Goal: Task Accomplishment & Management: Manage account settings

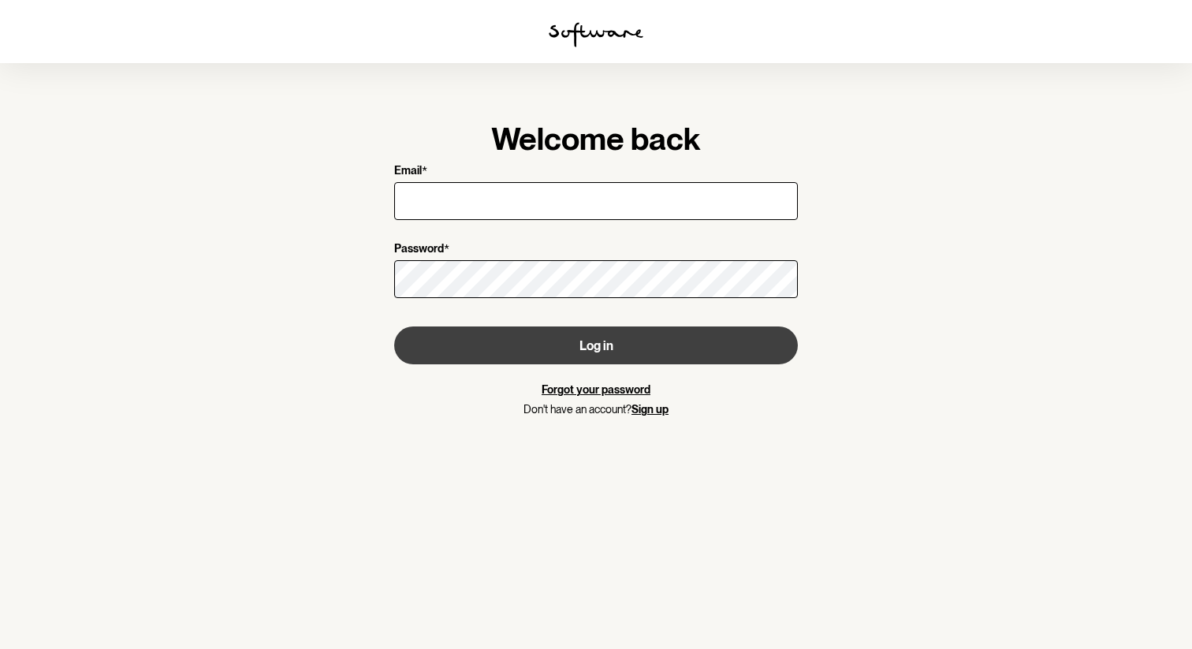
type input "[EMAIL_ADDRESS][DOMAIN_NAME]"
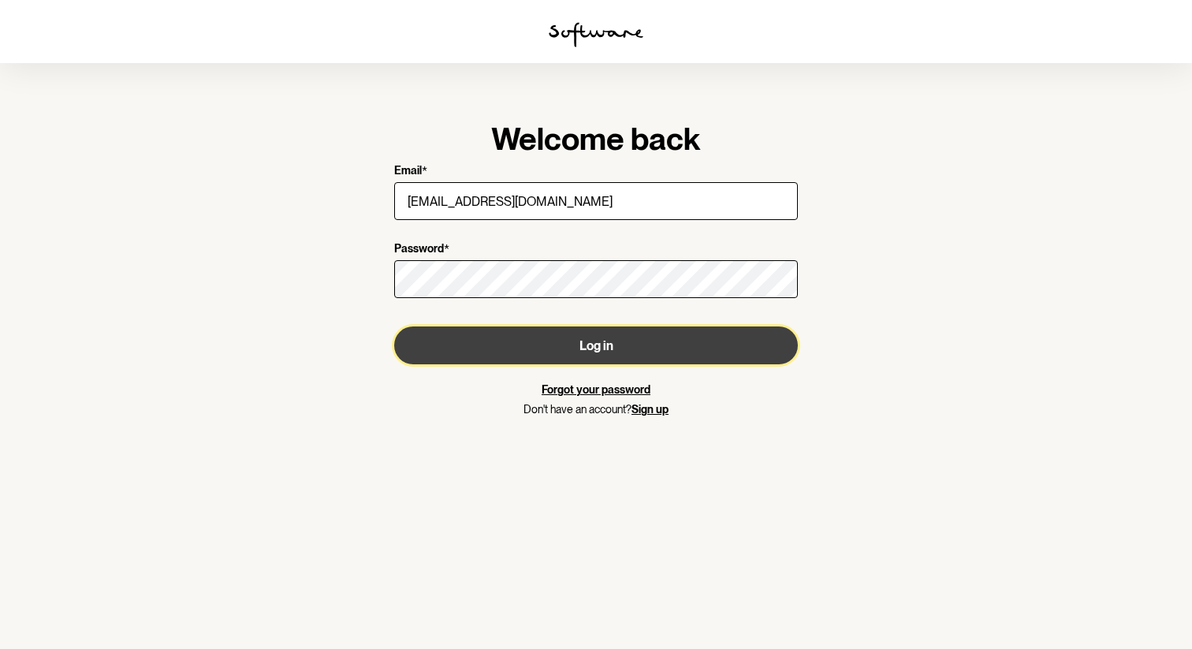
click at [558, 339] on button "Log in" at bounding box center [595, 345] width 403 height 38
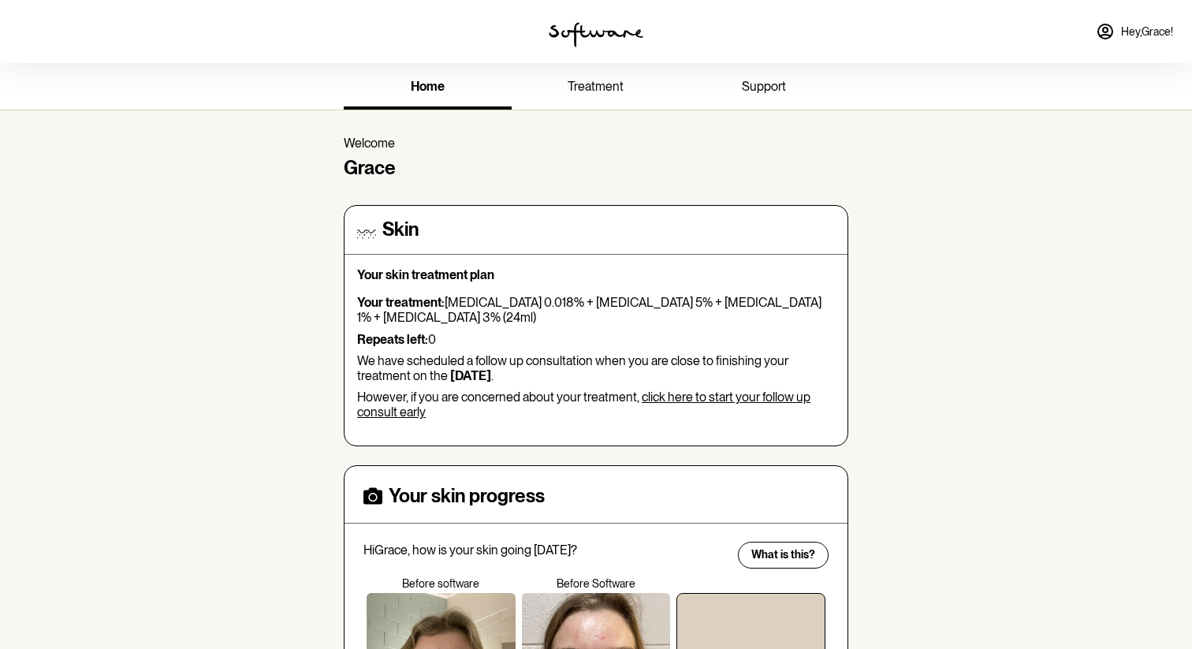
scroll to position [11, 0]
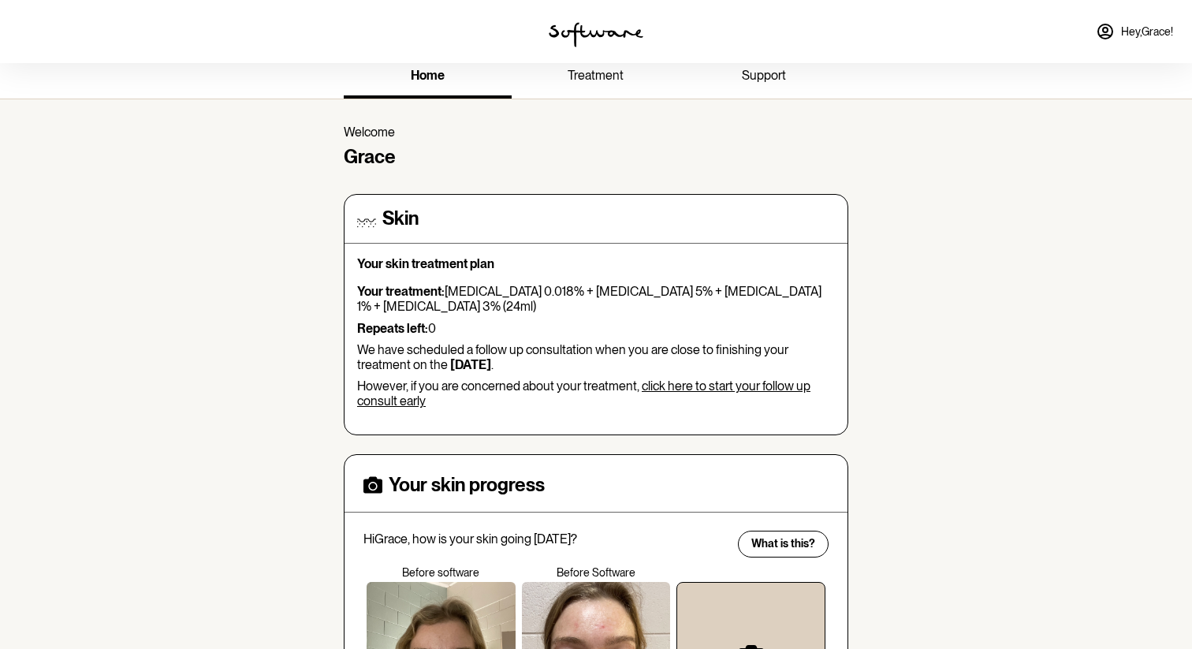
click at [609, 74] on span "treatment" at bounding box center [595, 75] width 56 height 15
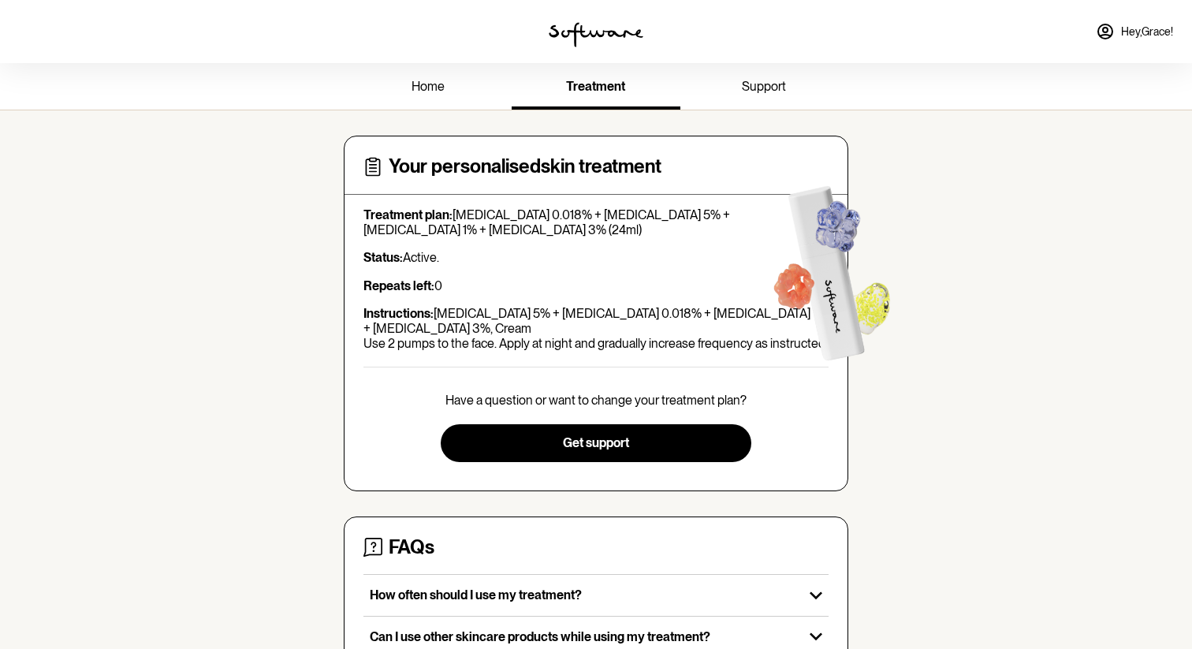
click at [754, 90] on span "support" at bounding box center [764, 86] width 44 height 15
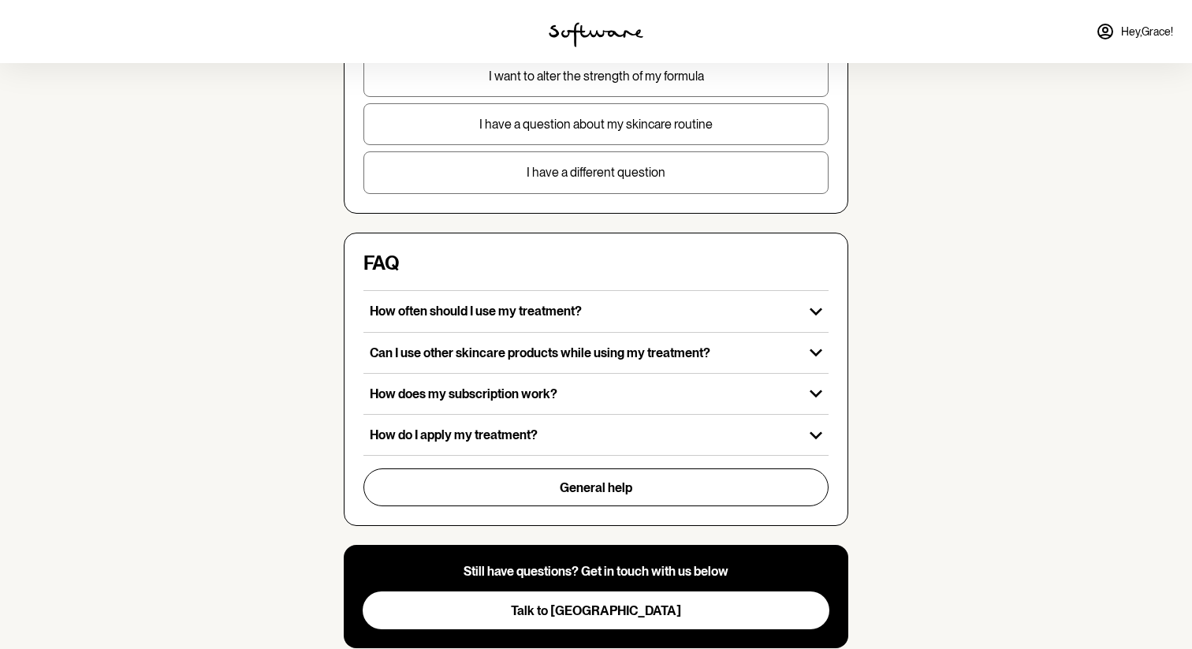
scroll to position [337, 0]
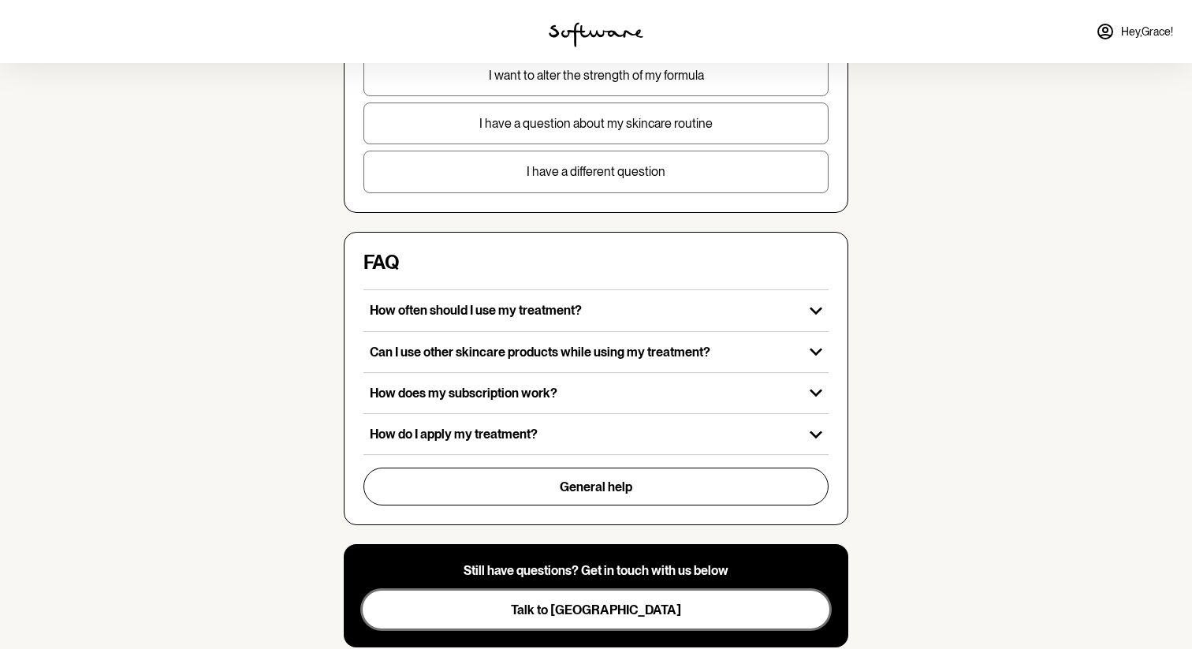
click at [529, 611] on button "Talk to [GEOGRAPHIC_DATA]" at bounding box center [596, 609] width 467 height 38
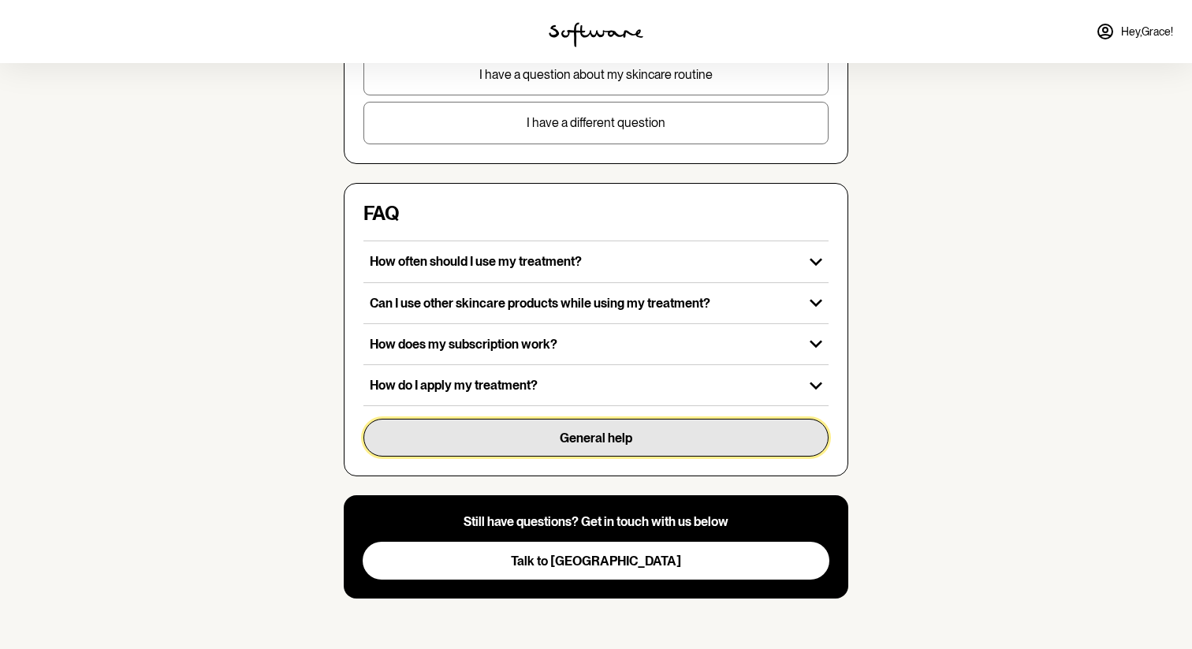
click at [431, 445] on button "General help" at bounding box center [595, 437] width 465 height 38
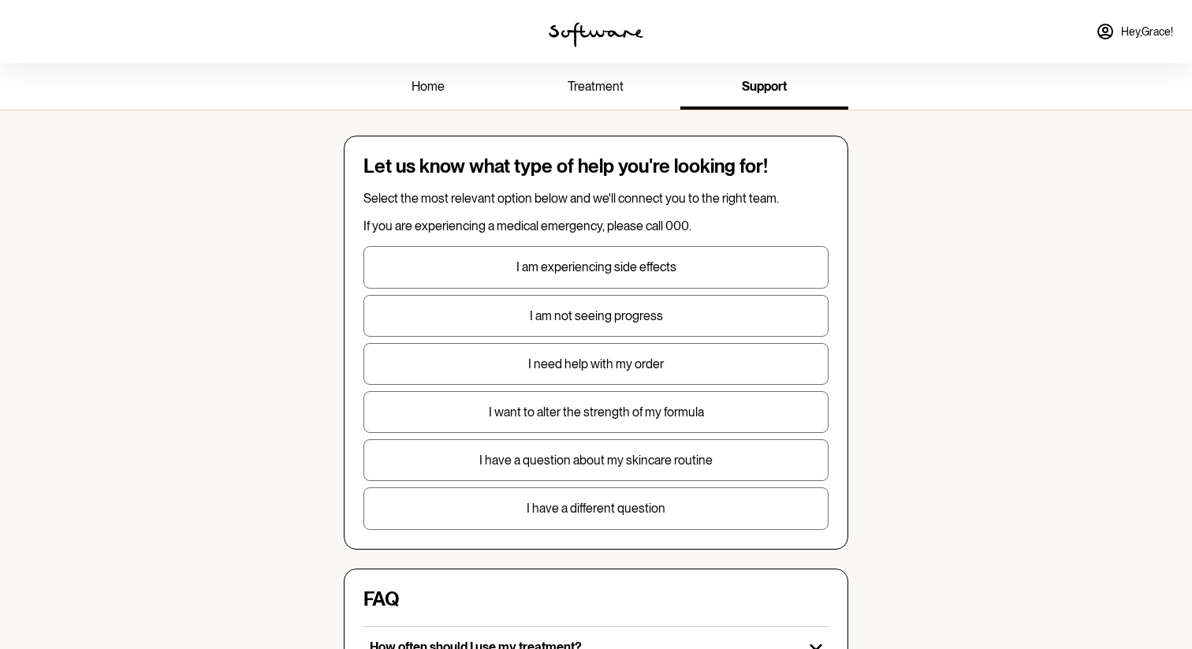
click at [581, 92] on span "treatment" at bounding box center [595, 86] width 56 height 15
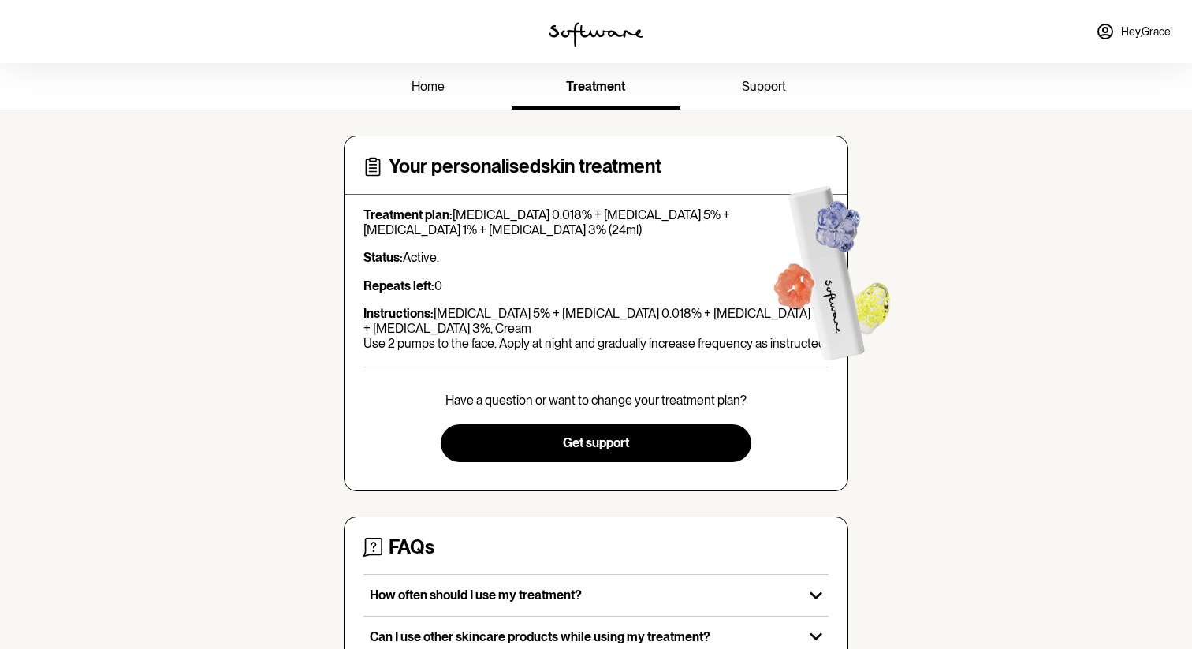
scroll to position [16, 0]
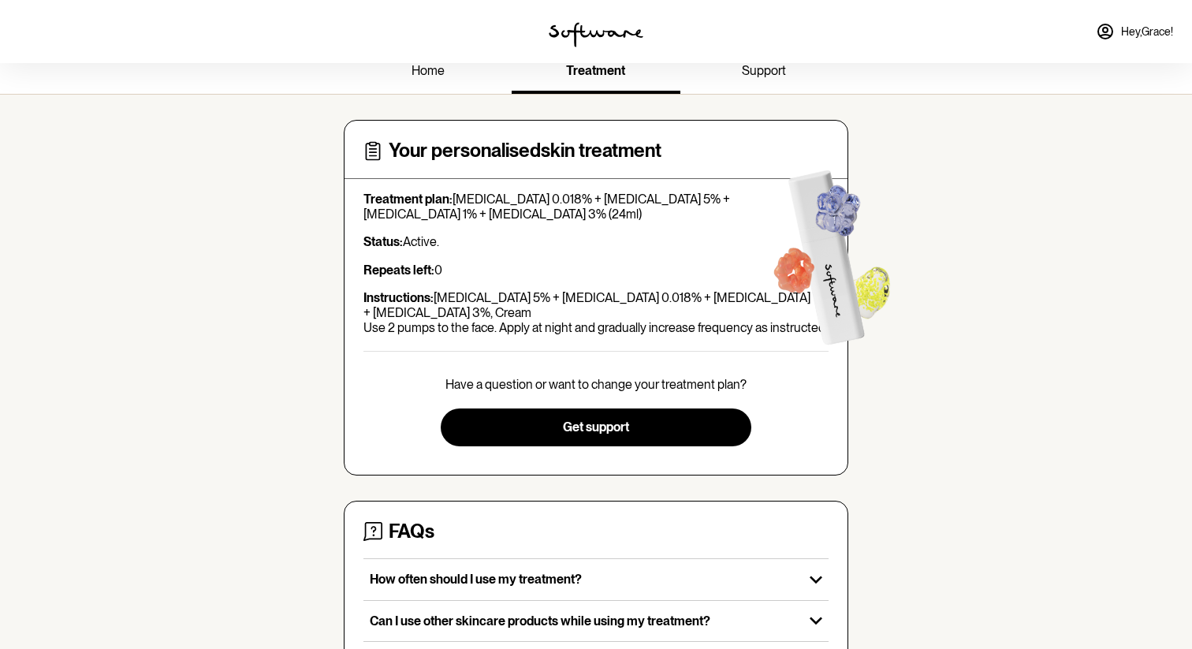
click at [1153, 35] on span "Hey, [PERSON_NAME] !" at bounding box center [1147, 31] width 52 height 13
